Goal: Check status: Check status

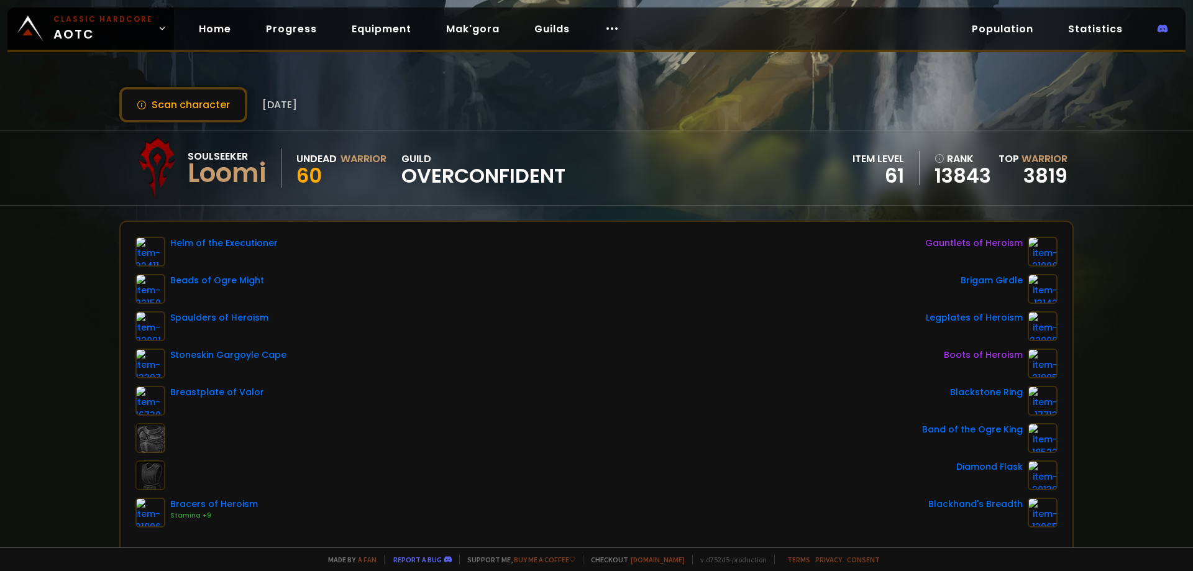
drag, startPoint x: 389, startPoint y: 203, endPoint x: 377, endPoint y: 196, distance: 13.6
click at [207, 33] on link "Home" at bounding box center [215, 28] width 52 height 25
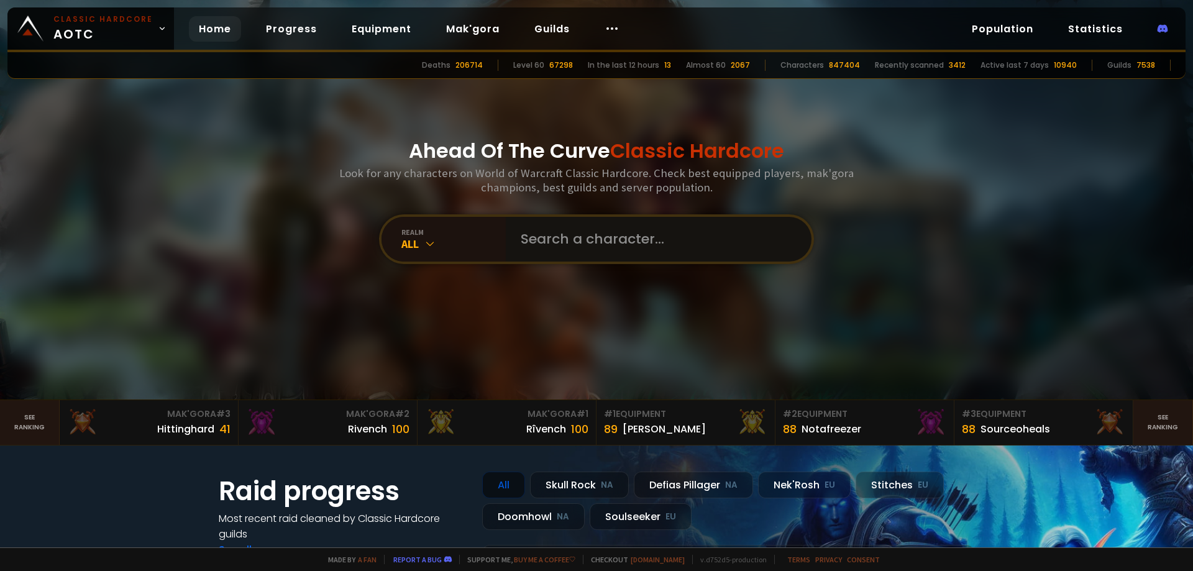
click at [572, 245] on input "text" at bounding box center [654, 239] width 283 height 45
type input "nhocwar"
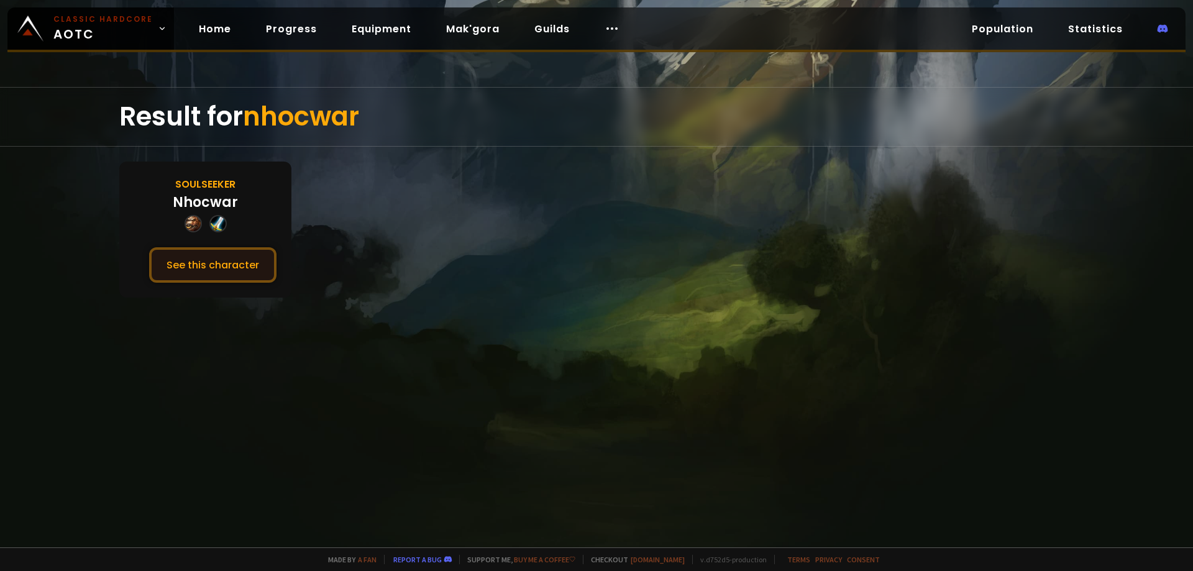
click at [235, 260] on button "See this character" at bounding box center [212, 264] width 127 height 35
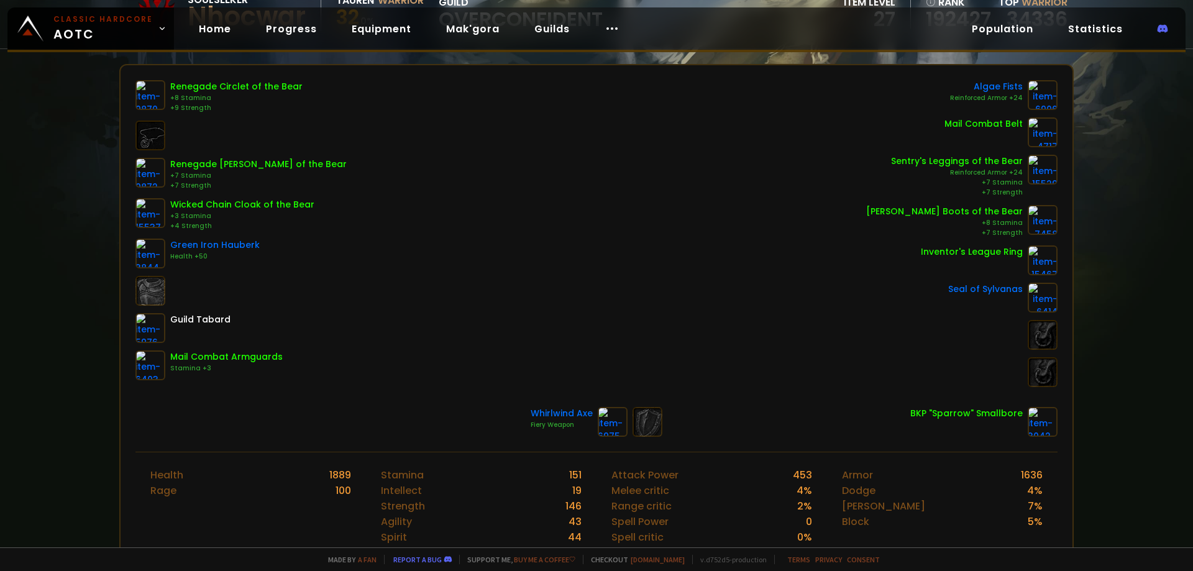
scroll to position [124, 0]
